Goal: Transaction & Acquisition: Purchase product/service

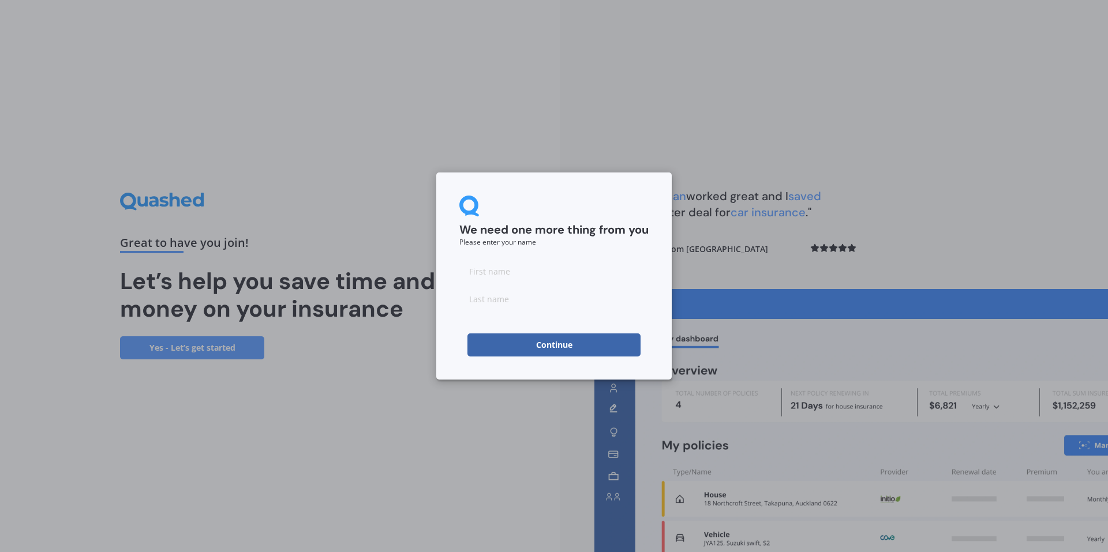
click at [603, 274] on input at bounding box center [553, 271] width 189 height 23
type input "Karl"
type input "Baker"
click at [492, 341] on button "Continue" at bounding box center [554, 345] width 173 height 23
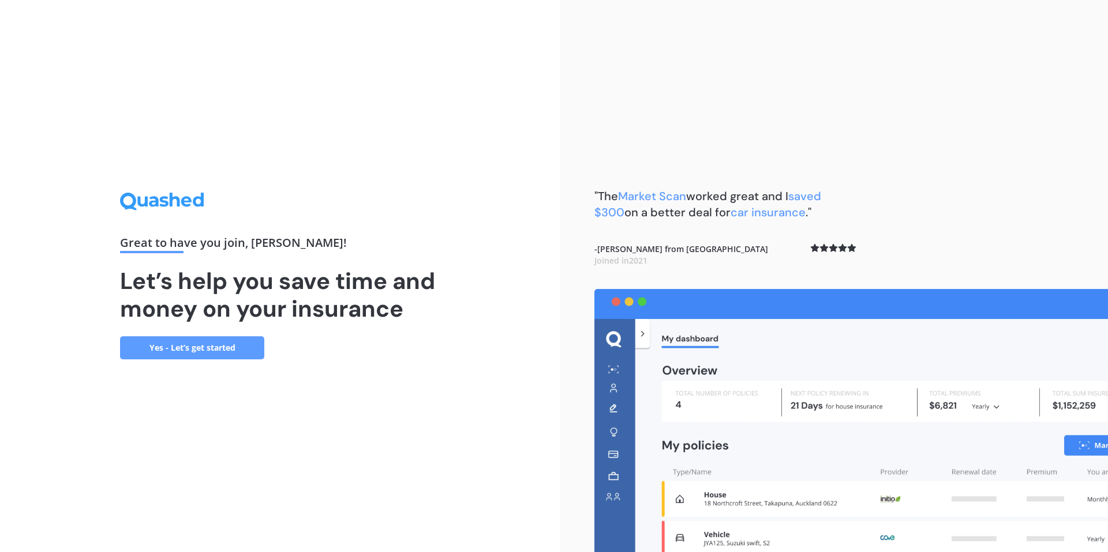
click at [248, 347] on link "Yes - Let’s get started" at bounding box center [192, 348] width 144 height 23
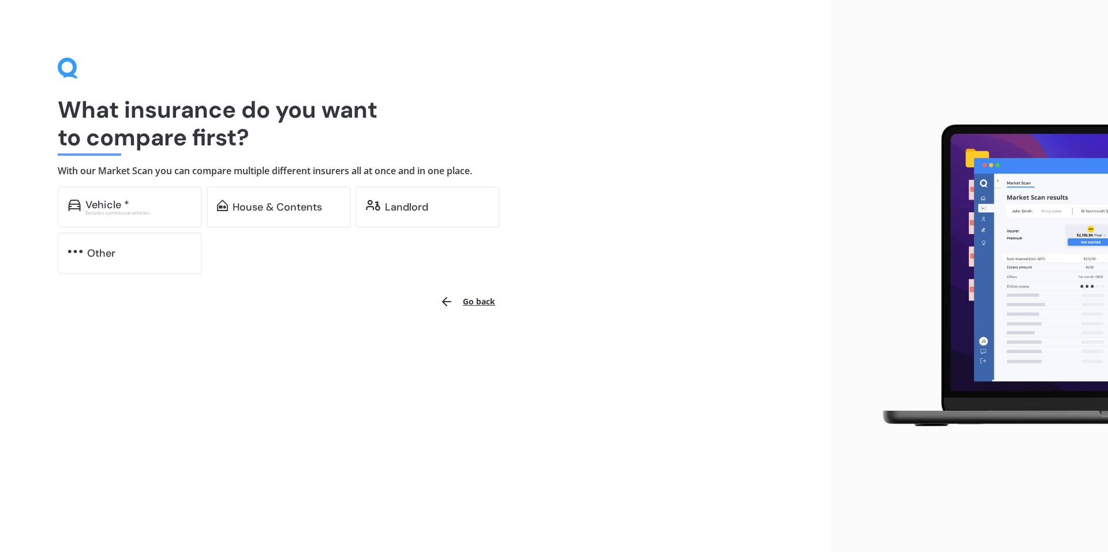
click at [416, 231] on div "Vehicle * Excludes commercial vehicles House & Contents Landlord Other" at bounding box center [289, 230] width 462 height 88
click at [428, 209] on div "Landlord" at bounding box center [437, 207] width 104 height 12
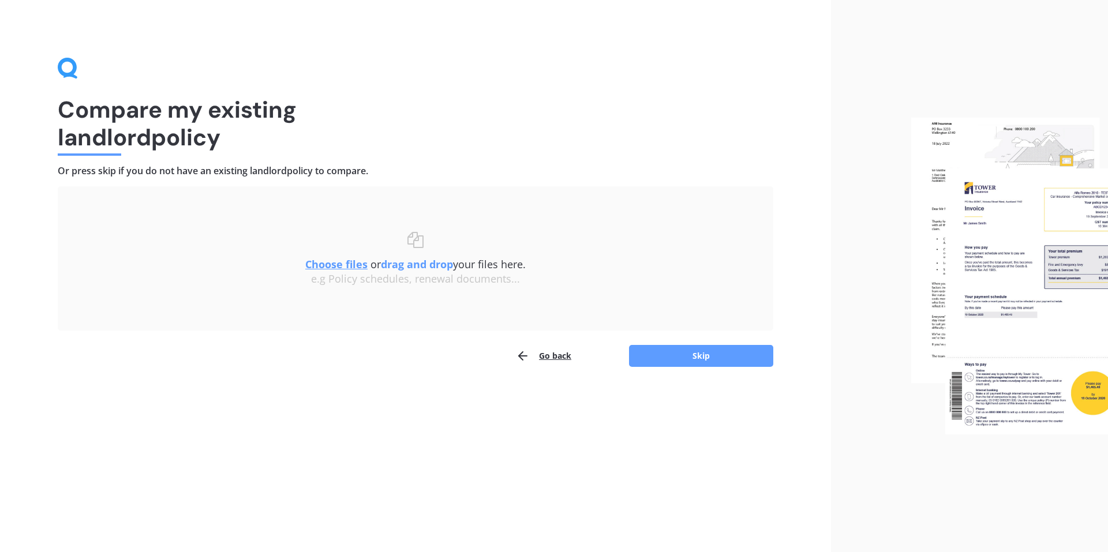
click at [353, 263] on u "Choose files" at bounding box center [336, 264] width 62 height 14
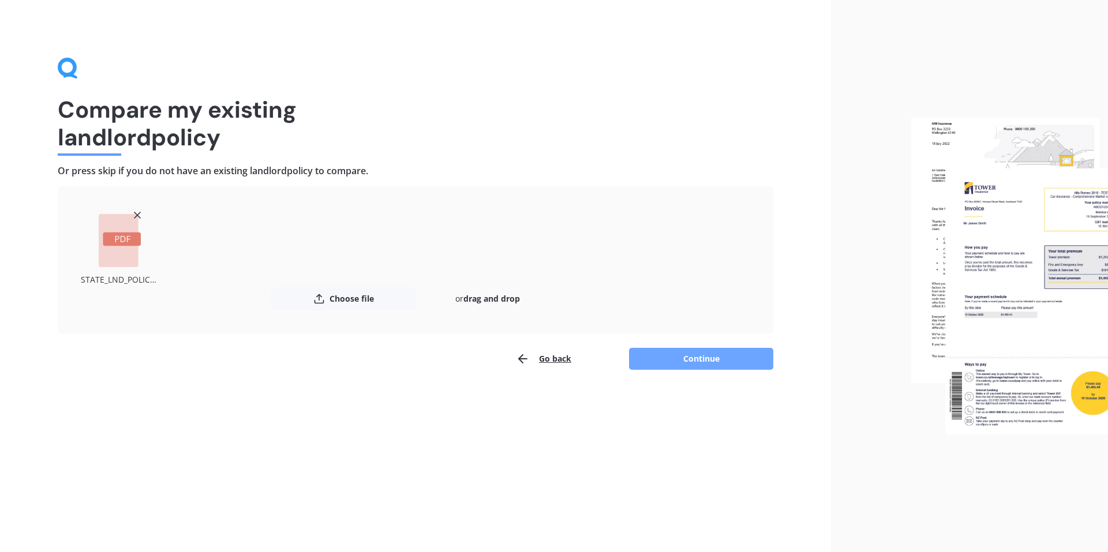
click at [665, 358] on button "Continue" at bounding box center [701, 359] width 144 height 22
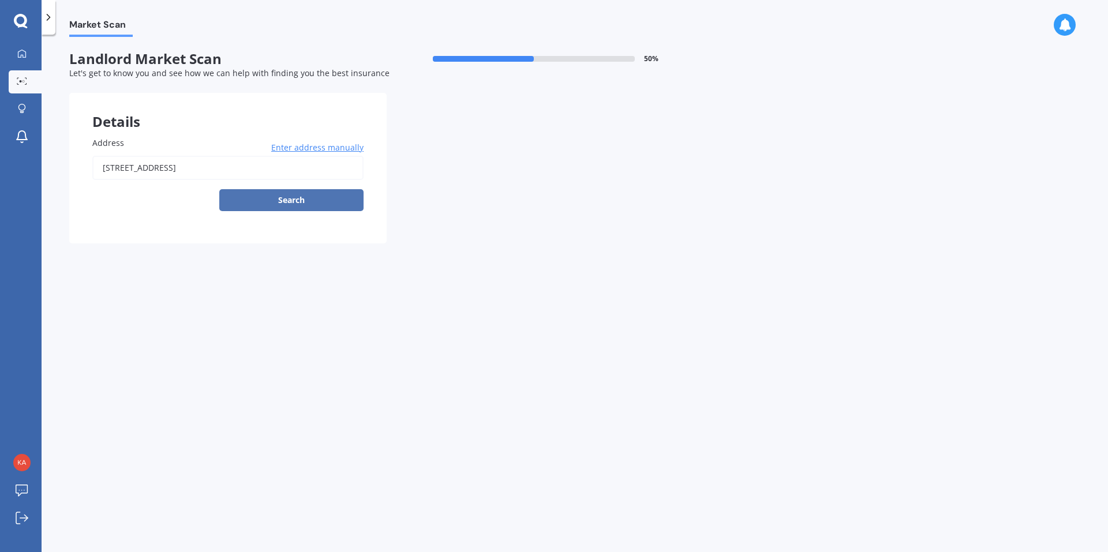
click at [307, 205] on button "Search" at bounding box center [291, 200] width 144 height 22
click at [294, 164] on input "2 FREEMANS WAY PINEHAVEN UPPER HUTT 5019" at bounding box center [227, 168] width 271 height 24
type input "2 Freemans Way, Pinehaven, Upper Hutt 5019"
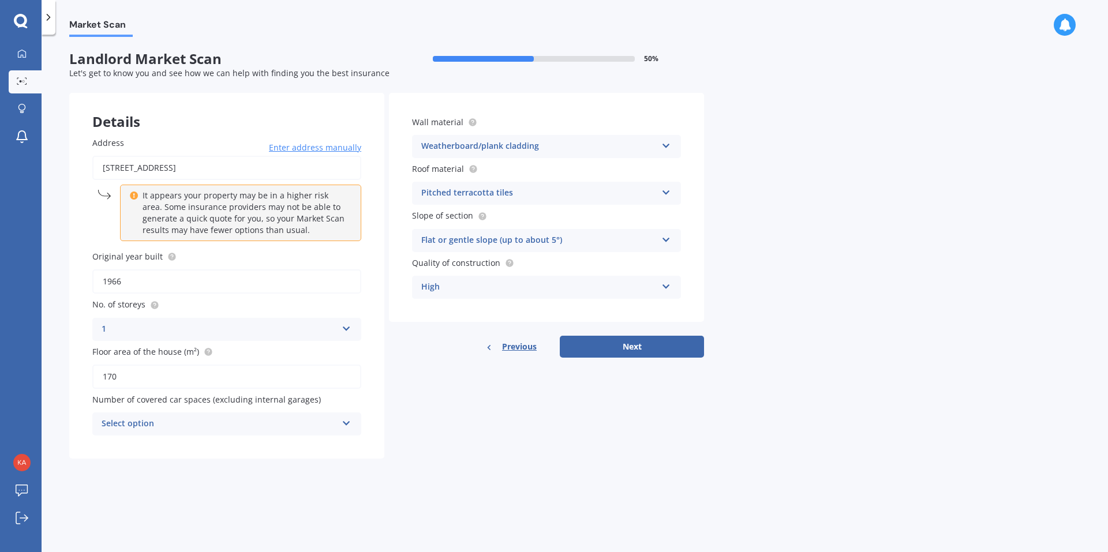
click at [652, 194] on div "Pitched terracotta tiles" at bounding box center [539, 193] width 236 height 14
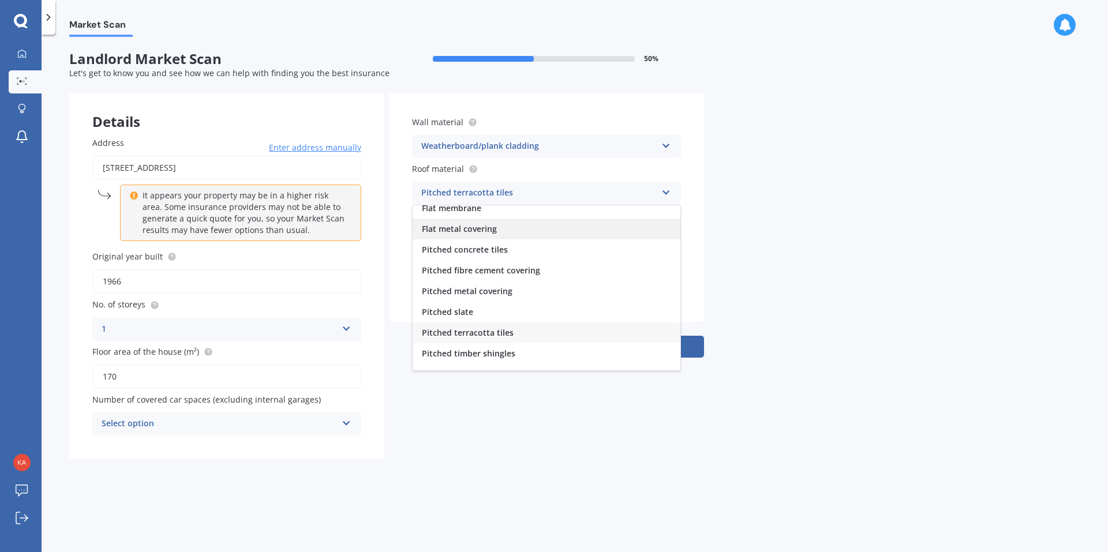
scroll to position [43, 0]
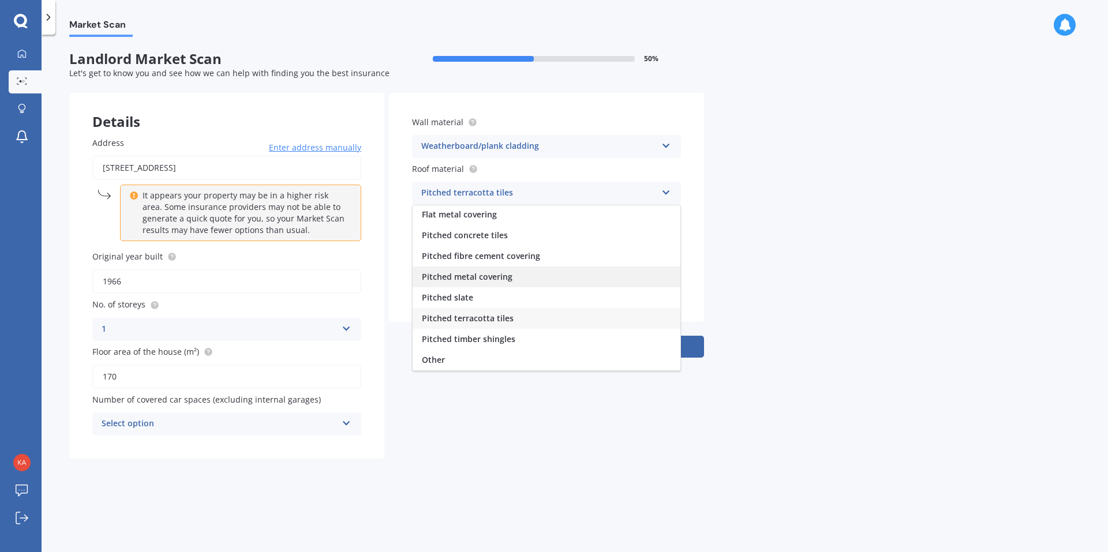
click at [626, 279] on div "Pitched metal covering" at bounding box center [547, 277] width 268 height 21
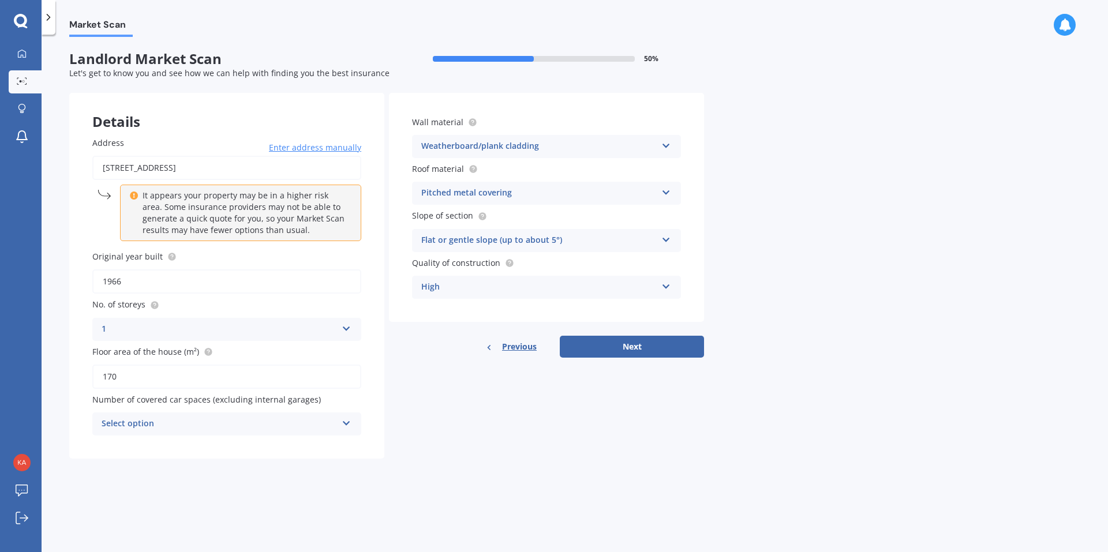
click at [616, 237] on div "Flat or gentle slope (up to about 5°)" at bounding box center [539, 241] width 236 height 14
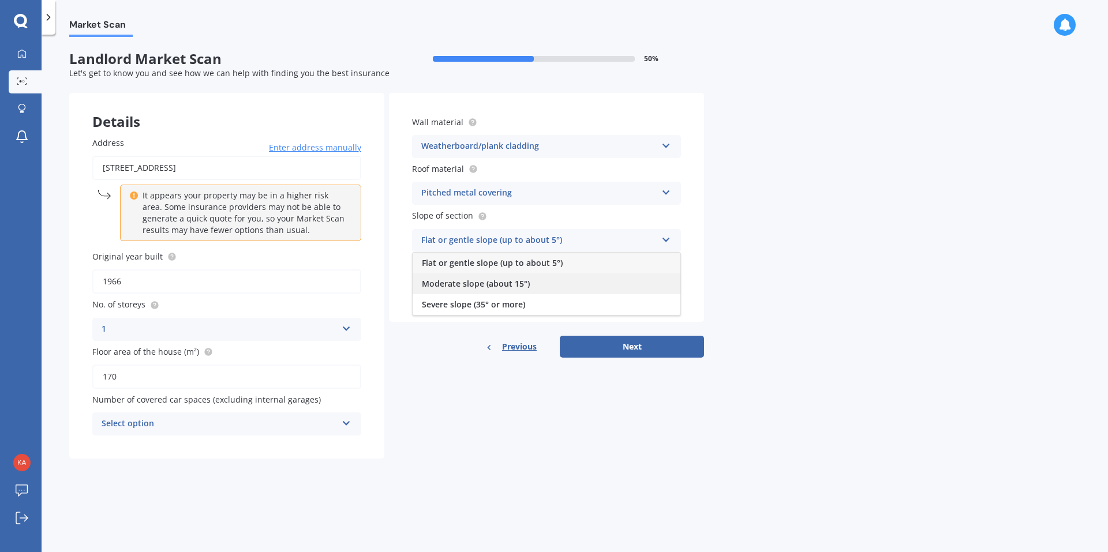
click at [607, 283] on div "Moderate slope (about 15°)" at bounding box center [547, 284] width 268 height 21
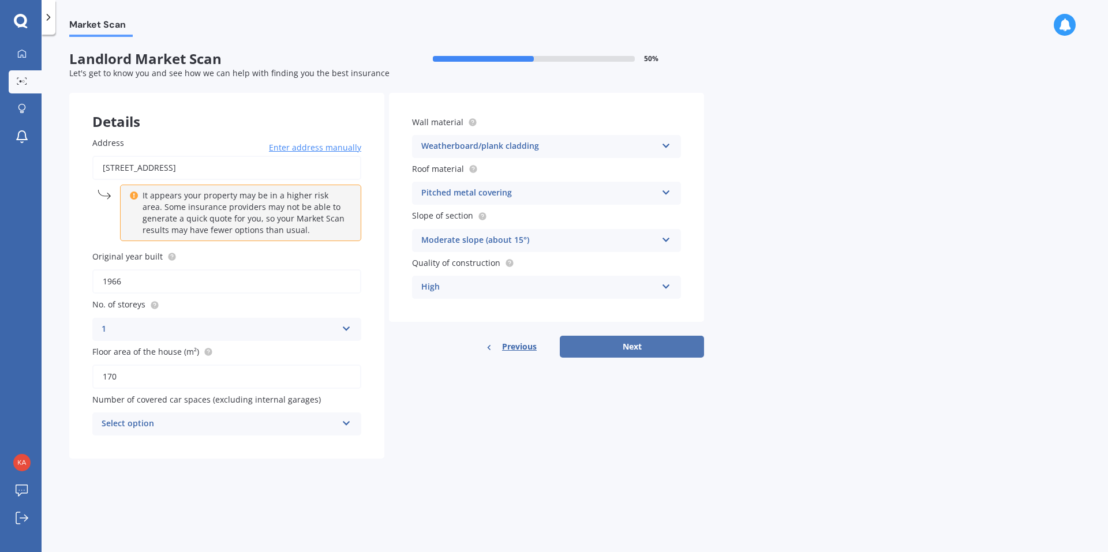
click at [632, 347] on button "Next" at bounding box center [632, 347] width 144 height 22
click at [259, 433] on div "Select option 0 1 2 3 4 5+" at bounding box center [226, 424] width 269 height 23
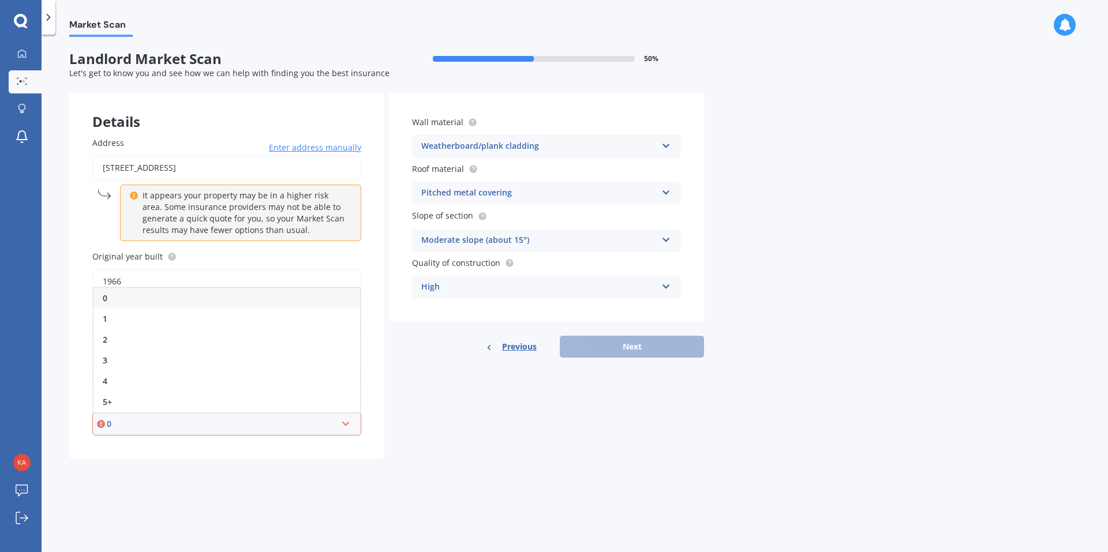
click at [256, 289] on div "0" at bounding box center [227, 298] width 267 height 21
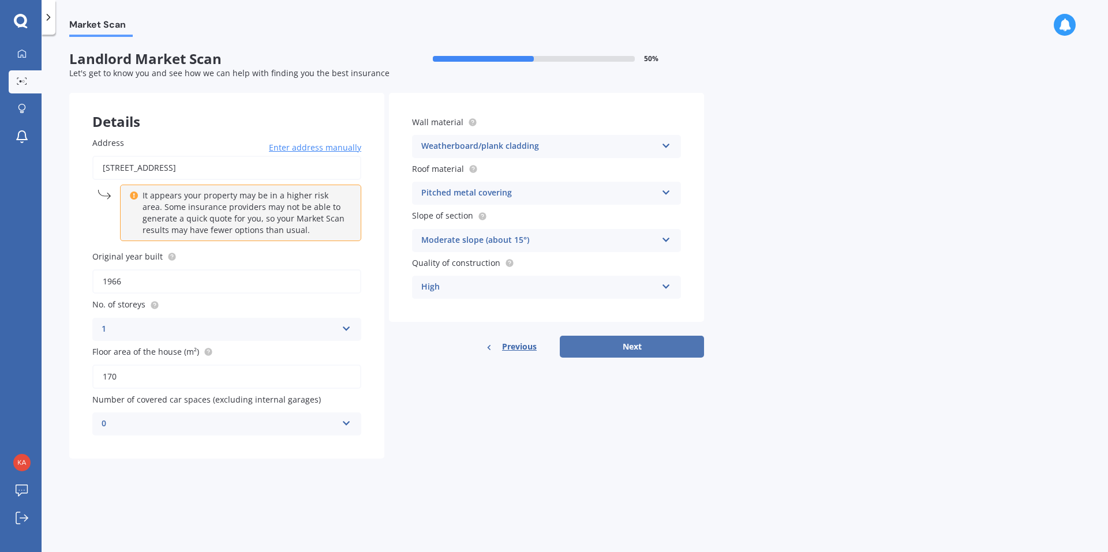
click at [628, 345] on button "Next" at bounding box center [632, 347] width 144 height 22
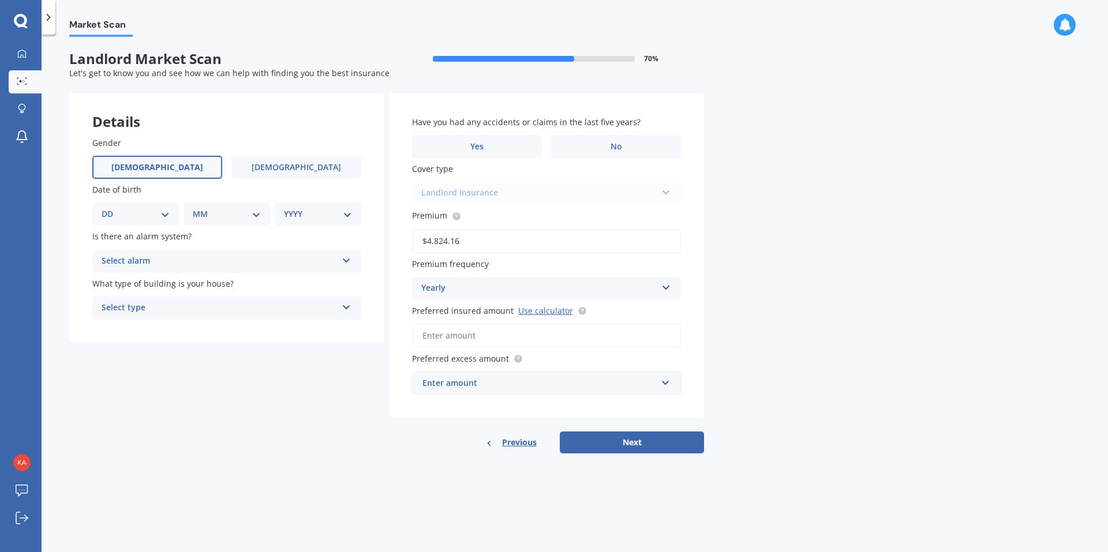
click at [162, 169] on span "Male" at bounding box center [157, 168] width 92 height 10
click at [0, 0] on input "Male" at bounding box center [0, 0] width 0 height 0
click at [163, 212] on select "DD 01 02 03 04 05 06 07 08 09 10 11 12 13 14 15 16 17 18 19 20 21 22 23 24 25 2…" at bounding box center [136, 214] width 68 height 13
select select "30"
click at [111, 208] on select "DD 01 02 03 04 05 06 07 08 09 10 11 12 13 14 15 16 17 18 19 20 21 22 23 24 25 2…" at bounding box center [136, 214] width 68 height 13
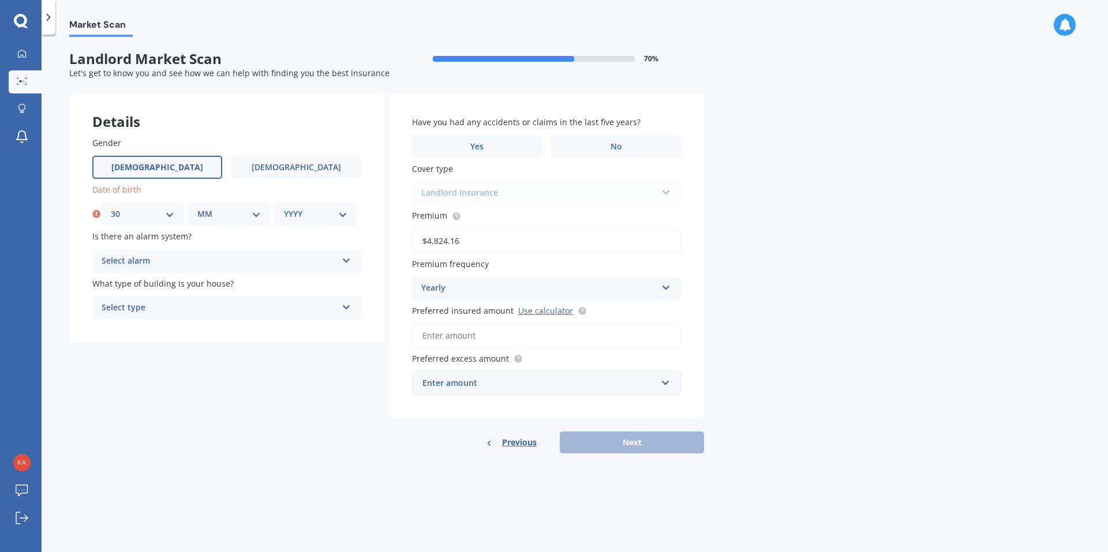
click at [225, 212] on select "MM 01 02 03 04 05 06 07 08 09 10 11 12" at bounding box center [228, 214] width 63 height 13
select select "10"
click at [197, 208] on select "MM 01 02 03 04 05 06 07 08 09 10 11 12" at bounding box center [228, 214] width 63 height 13
click at [301, 212] on select "YYYY 2009 2008 2007 2006 2005 2004 2003 2002 2001 2000 1999 1998 1997 1996 1995…" at bounding box center [315, 214] width 63 height 13
select select "1972"
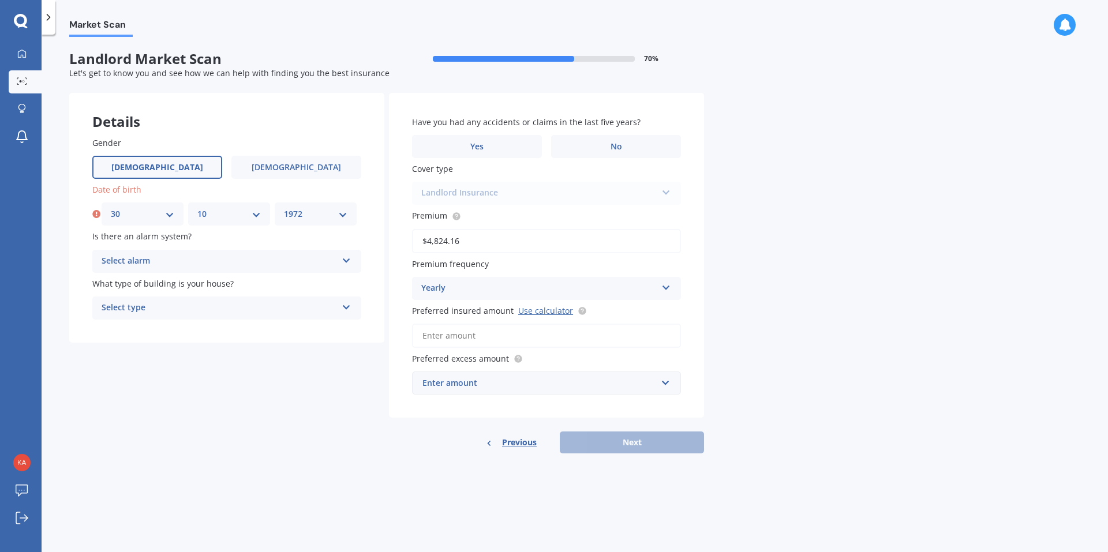
click at [284, 208] on select "YYYY 2009 2008 2007 2006 2005 2004 2003 2002 2001 2000 1999 1998 1997 1996 1995…" at bounding box center [315, 214] width 63 height 13
click at [207, 260] on div "Select alarm" at bounding box center [220, 262] width 236 height 14
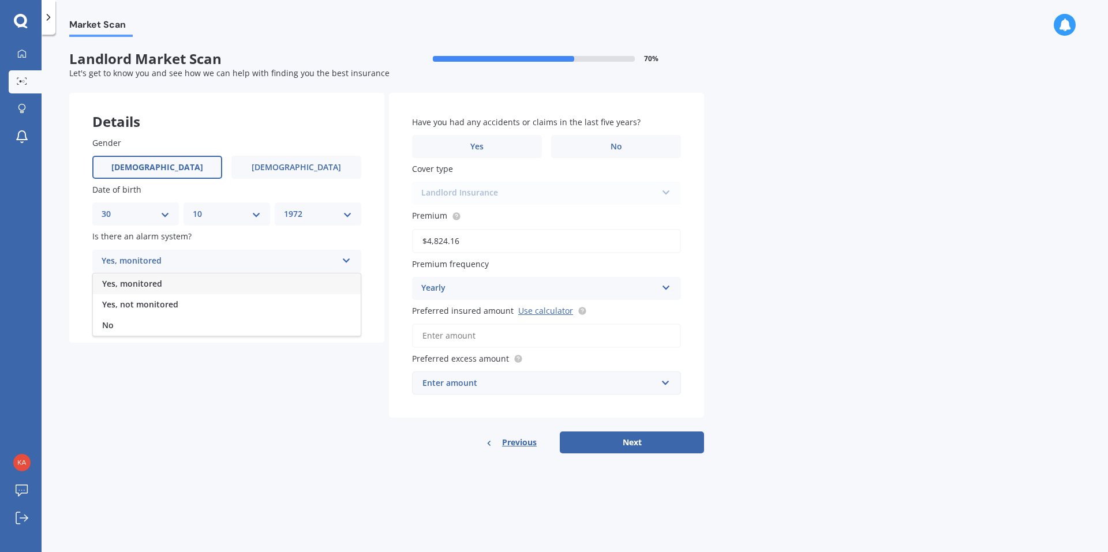
click at [207, 283] on div "Yes, monitored" at bounding box center [227, 284] width 268 height 21
click at [208, 307] on div "Select type" at bounding box center [220, 308] width 236 height 14
click at [208, 328] on div "Freestanding" at bounding box center [227, 330] width 268 height 21
click at [586, 150] on label "No" at bounding box center [616, 146] width 130 height 23
click at [0, 0] on input "No" at bounding box center [0, 0] width 0 height 0
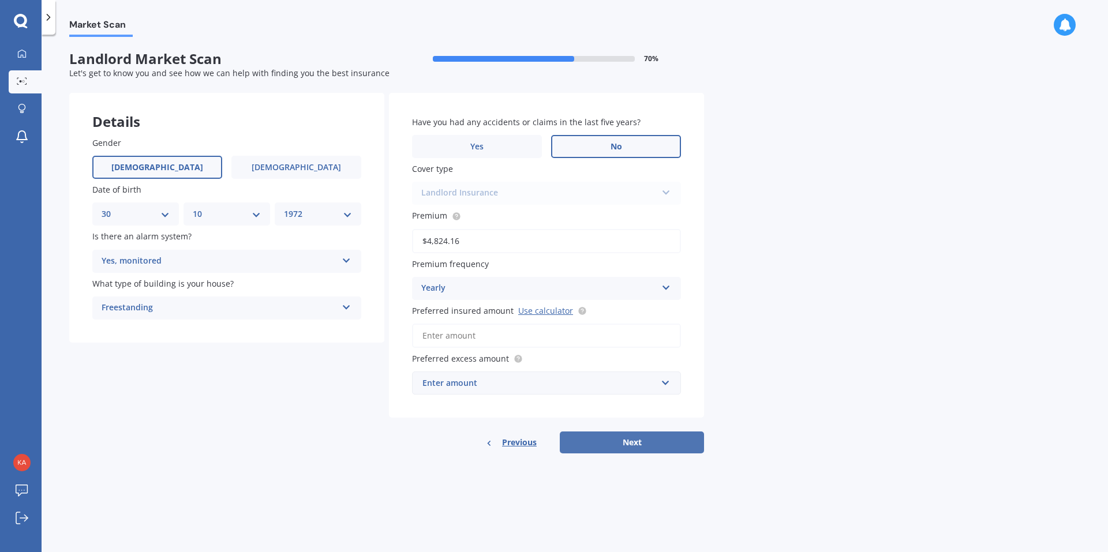
click at [642, 447] on button "Next" at bounding box center [632, 443] width 144 height 22
click at [555, 313] on link "Use calculator" at bounding box center [545, 310] width 55 height 11
click at [500, 334] on input "Preferred insured amount Use calculator" at bounding box center [546, 336] width 269 height 24
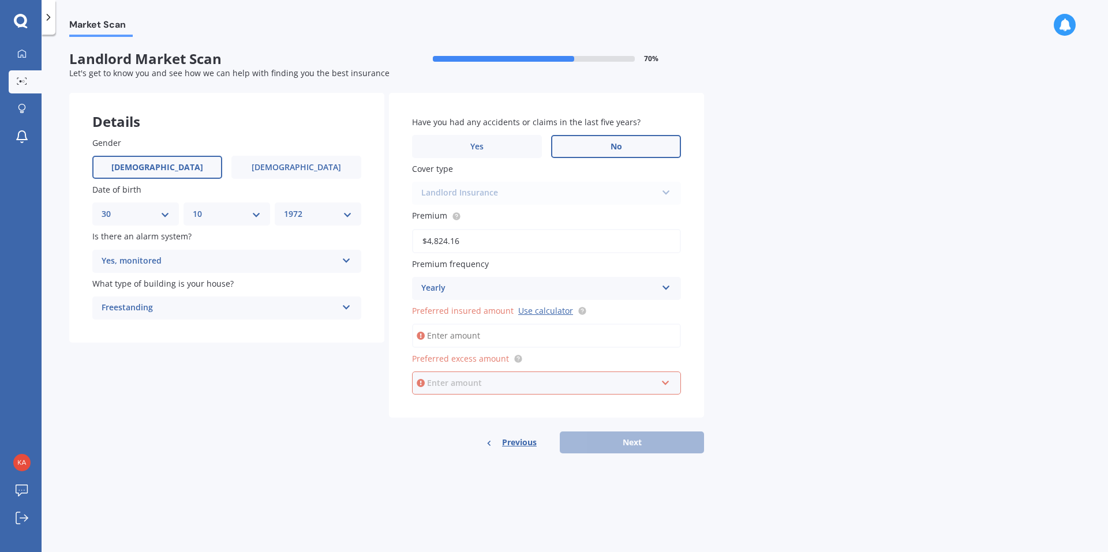
click at [489, 393] on input "text" at bounding box center [542, 383] width 259 height 22
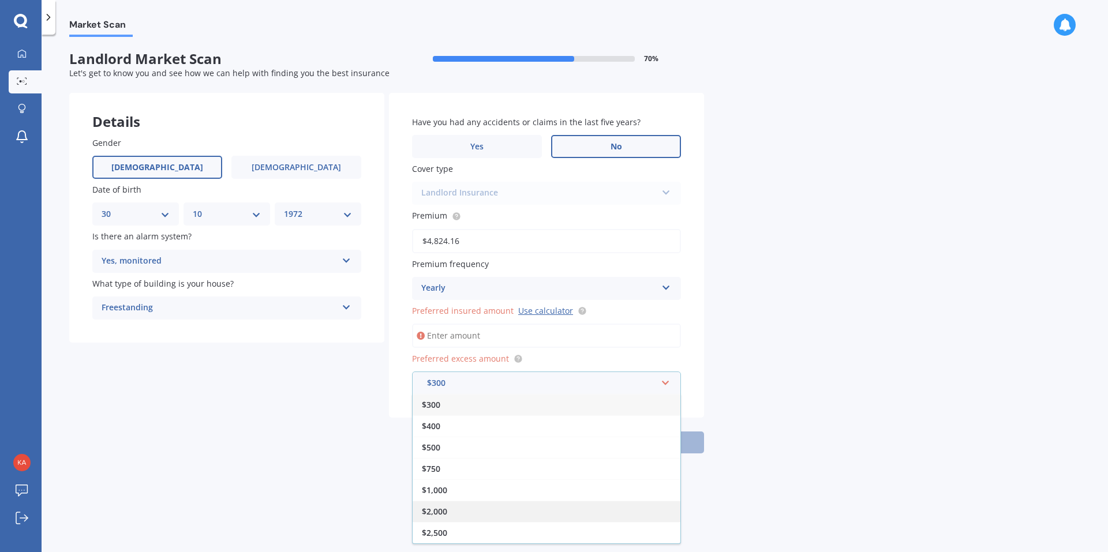
click at [526, 511] on div "$2,000" at bounding box center [547, 511] width 268 height 21
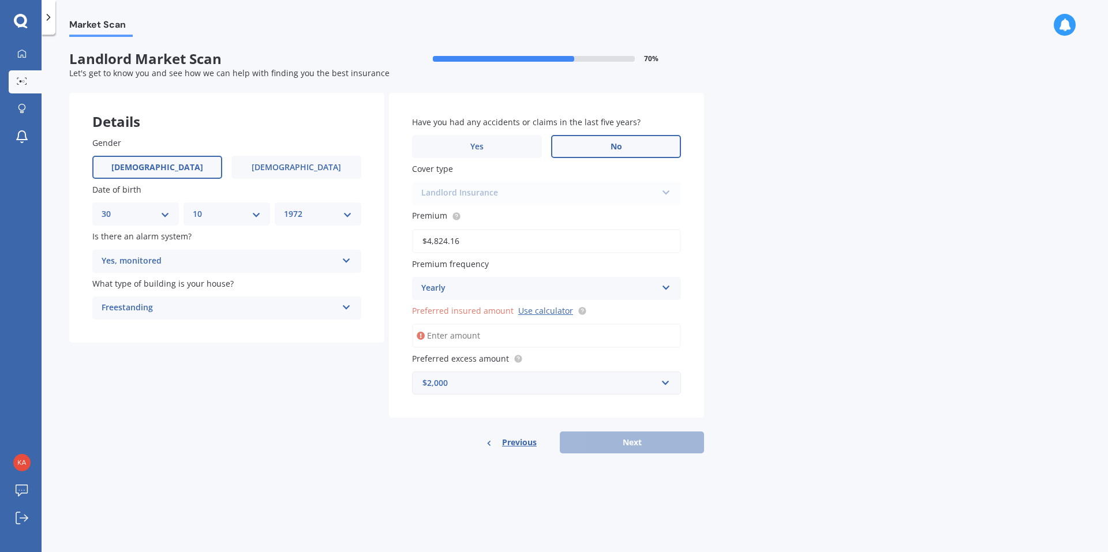
click at [451, 340] on input "Preferred insured amount Use calculator" at bounding box center [546, 336] width 269 height 24
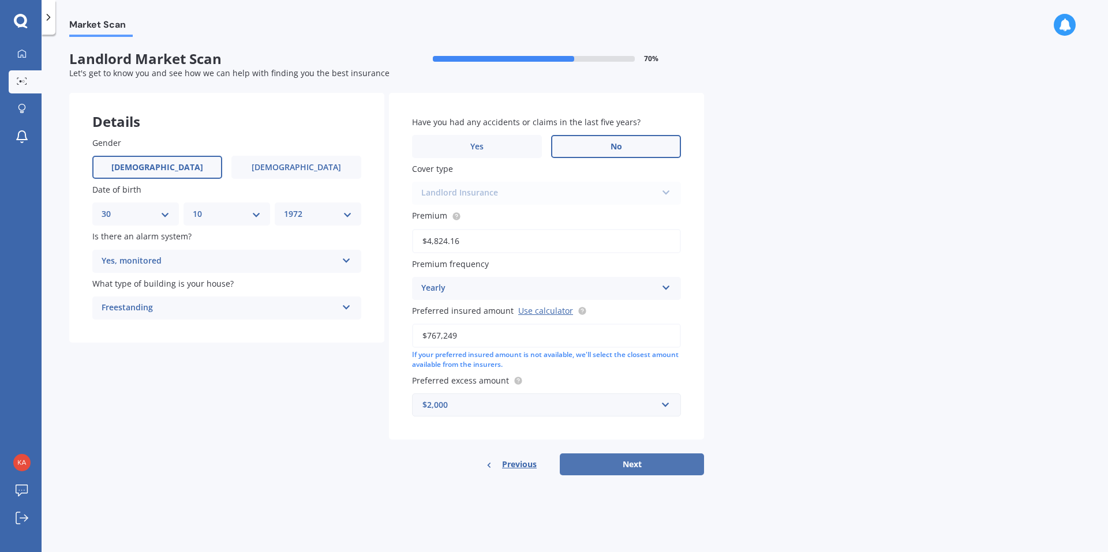
type input "$767,249"
click at [623, 464] on button "Next" at bounding box center [632, 465] width 144 height 22
select select "30"
select select "10"
select select "1972"
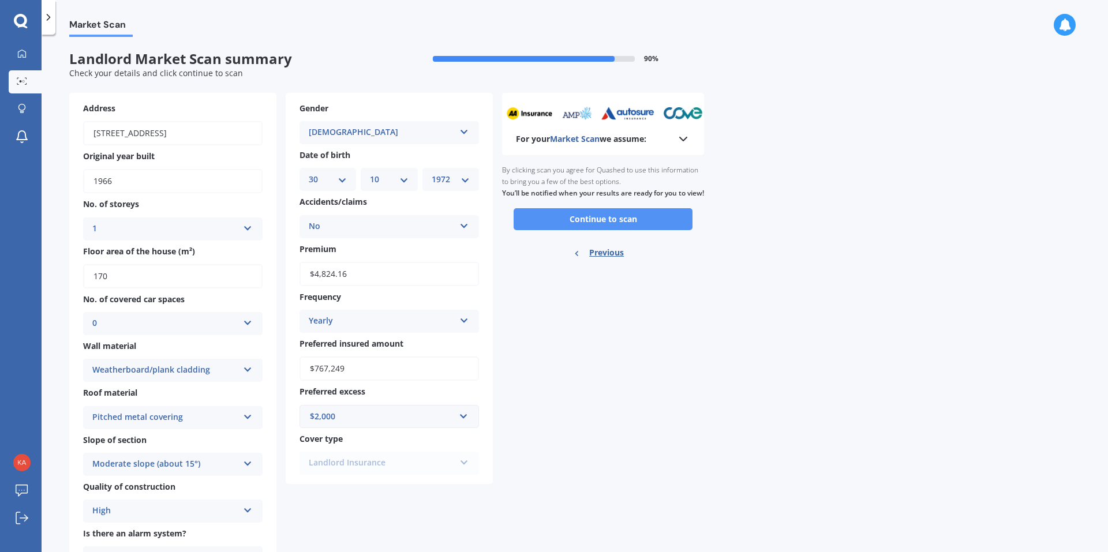
click at [652, 225] on button "Continue to scan" at bounding box center [603, 219] width 179 height 22
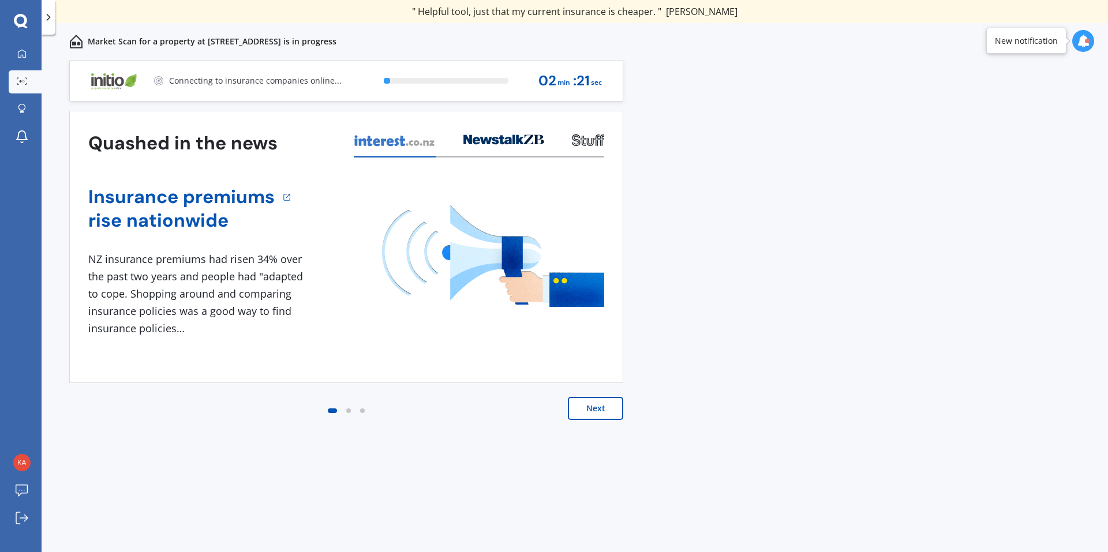
click at [589, 405] on button "Next" at bounding box center [595, 408] width 55 height 23
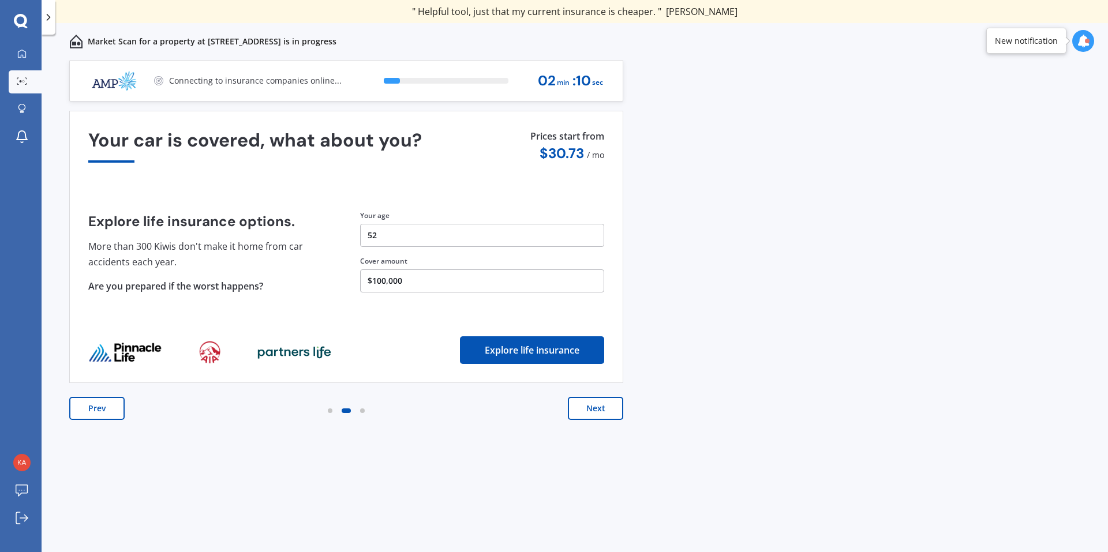
click at [589, 405] on button "Next" at bounding box center [595, 408] width 55 height 23
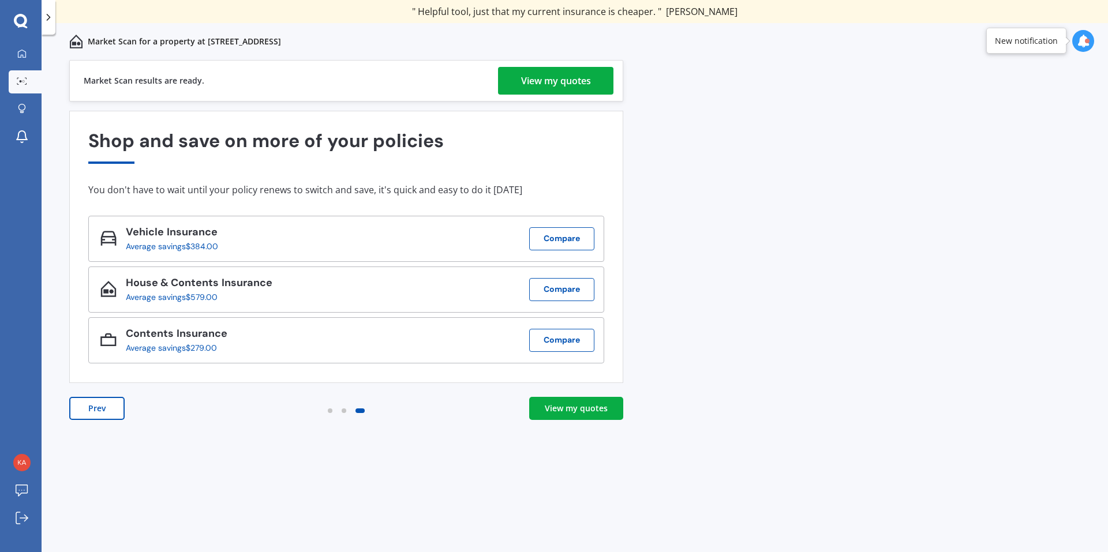
click at [575, 91] on div "View my quotes" at bounding box center [556, 81] width 70 height 28
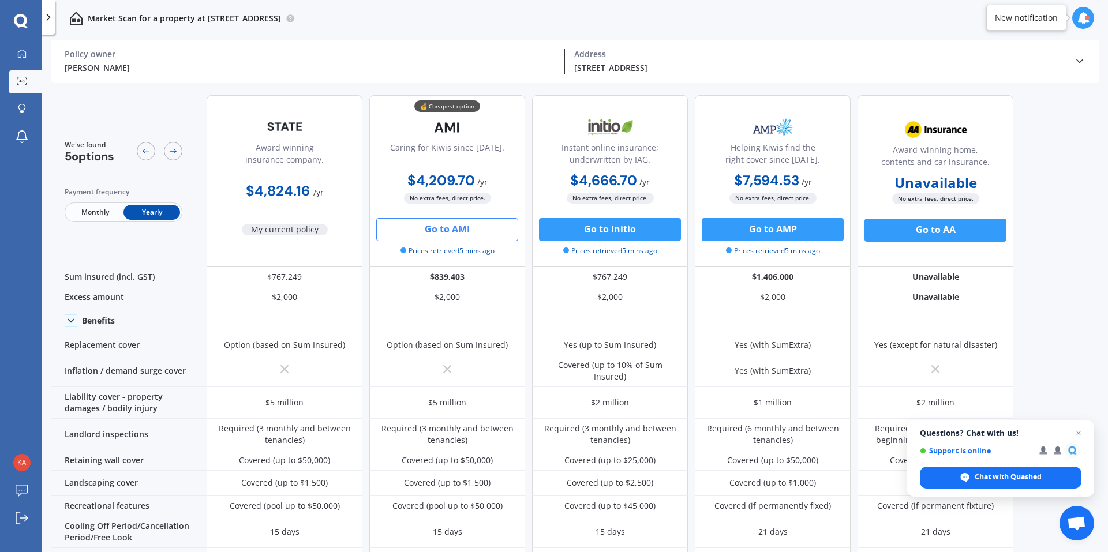
click at [484, 230] on button "Go to AMI" at bounding box center [447, 229] width 142 height 23
